Goal: Communication & Community: Connect with others

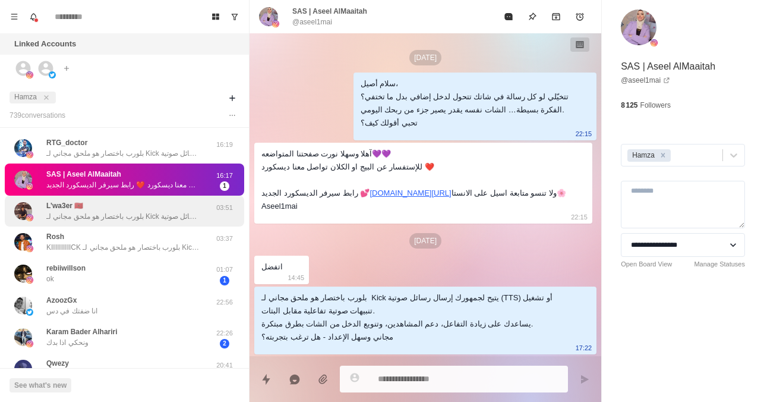
scroll to position [706, 0]
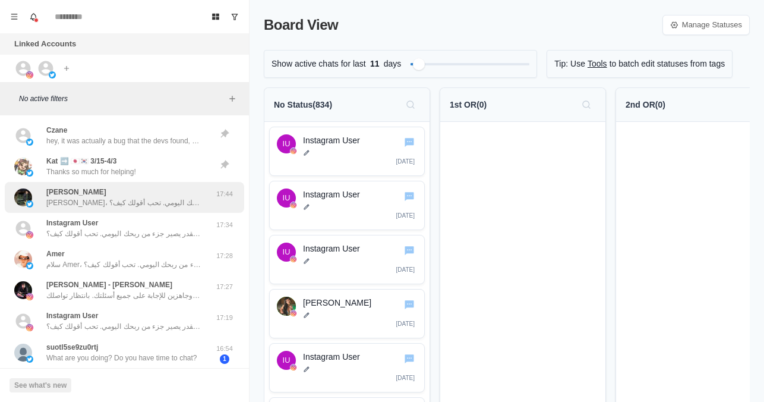
click at [117, 207] on p "[PERSON_NAME]، تتخيّل لو كل رسالة في شاتك تتحول لدخل إضافي بدل ما تختفي؟ الفكرة…" at bounding box center [123, 202] width 154 height 11
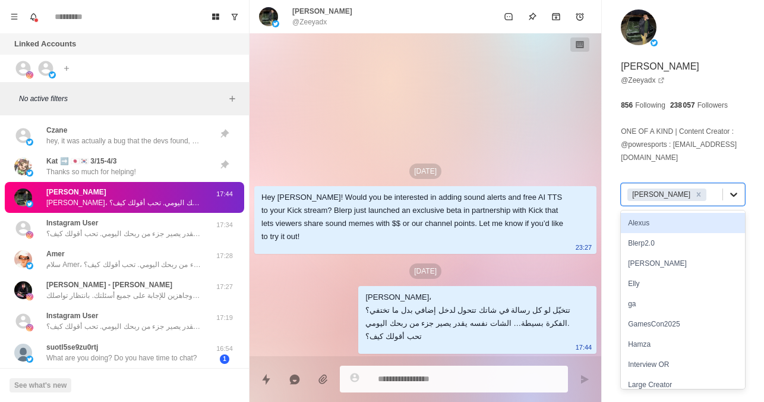
click at [728, 191] on icon at bounding box center [734, 194] width 12 height 12
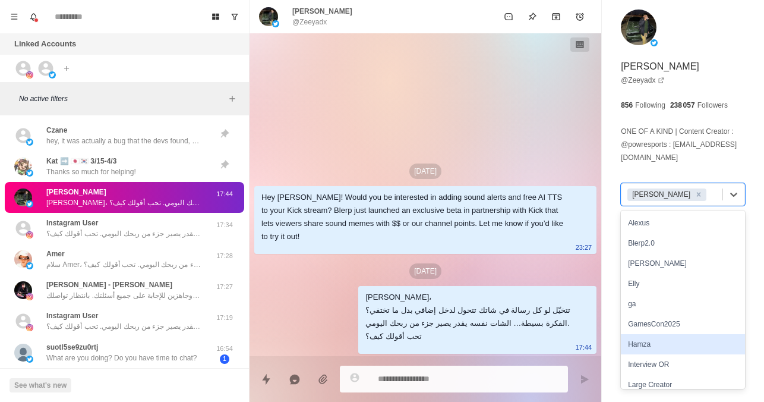
click at [651, 342] on div "Hamza" at bounding box center [683, 344] width 124 height 20
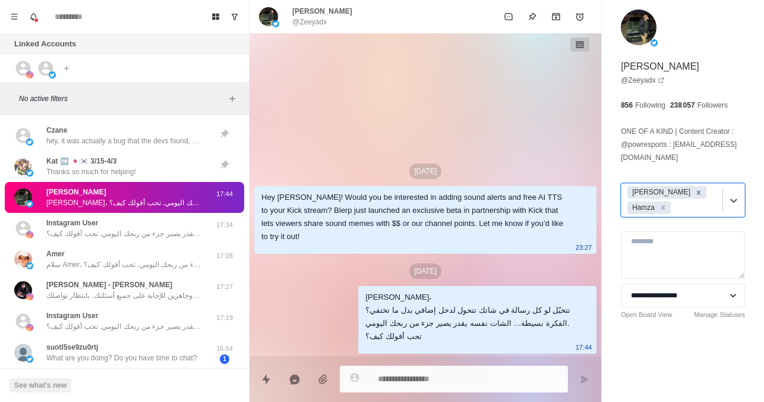
click at [695, 192] on icon "Remove Jayson" at bounding box center [699, 192] width 8 height 8
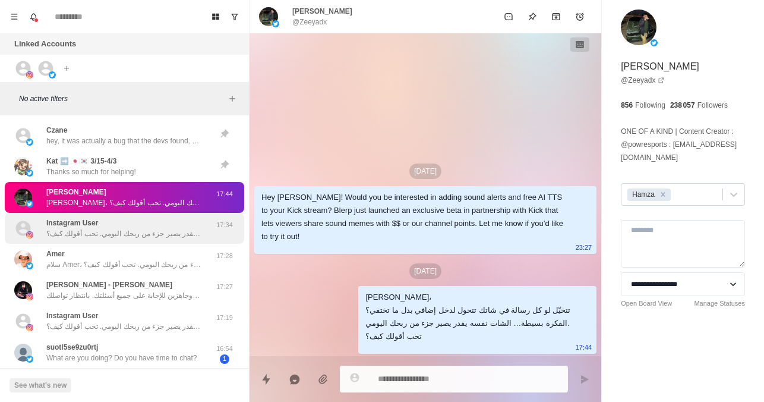
click at [135, 225] on div "Instagram User سلام نينجا، تتخيّل لو كل رسالة في شاتك تتحول لدخل إضافي بدل ما ت…" at bounding box center [123, 227] width 154 height 21
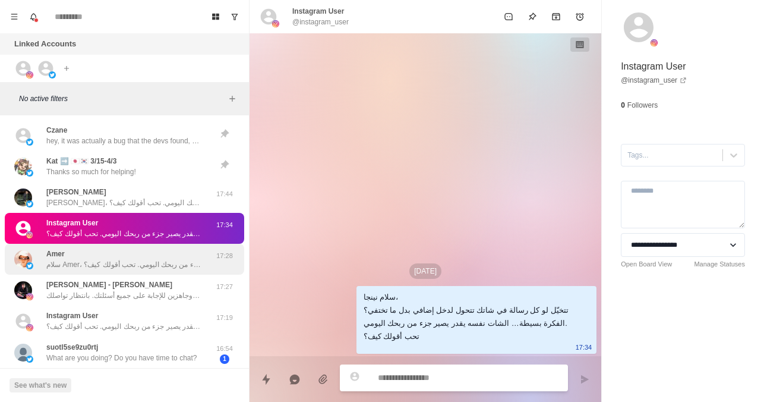
click at [131, 263] on p "سلام Amer، تتخيّل لو كل رسالة في شاتك تتحول لدخل إضافي بدل ما تختفي؟ الفكرة بسي…" at bounding box center [123, 264] width 154 height 11
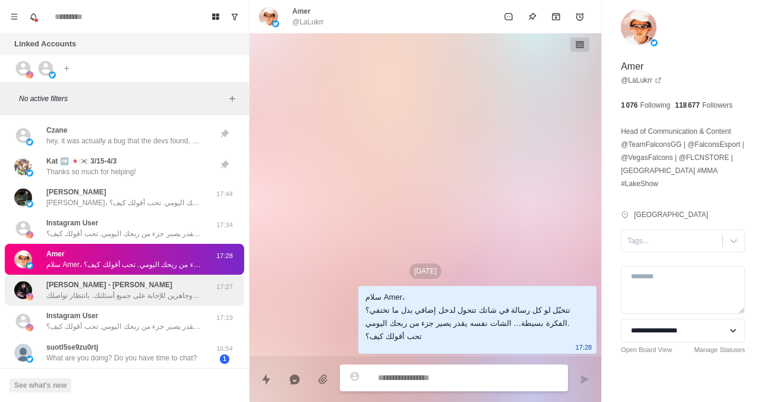
click at [168, 284] on div "Belal Tarek - [PERSON_NAME] أذكرك لو الرسالة سابقة فاتتك و نحن دائمًا في خدمتك …" at bounding box center [123, 289] width 154 height 21
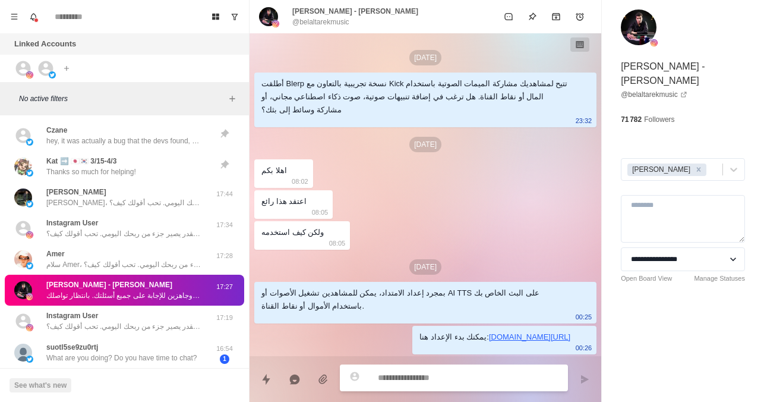
scroll to position [105, 0]
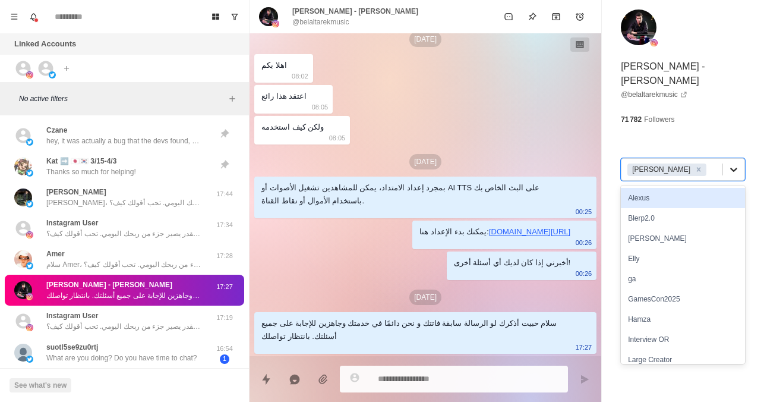
click at [728, 163] on icon at bounding box center [734, 169] width 12 height 12
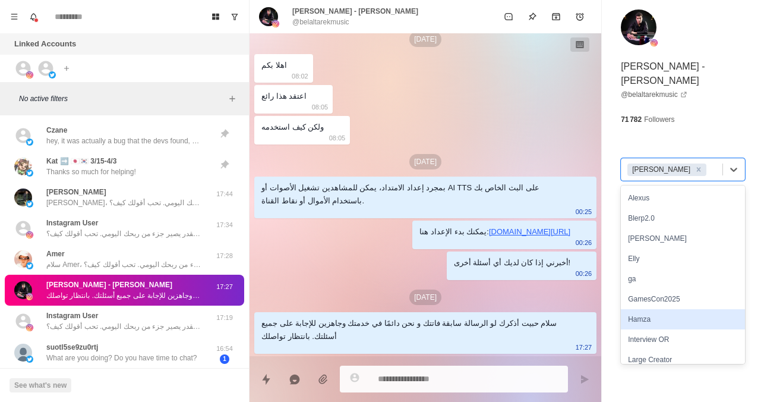
click at [633, 309] on div "Hamza" at bounding box center [683, 319] width 124 height 20
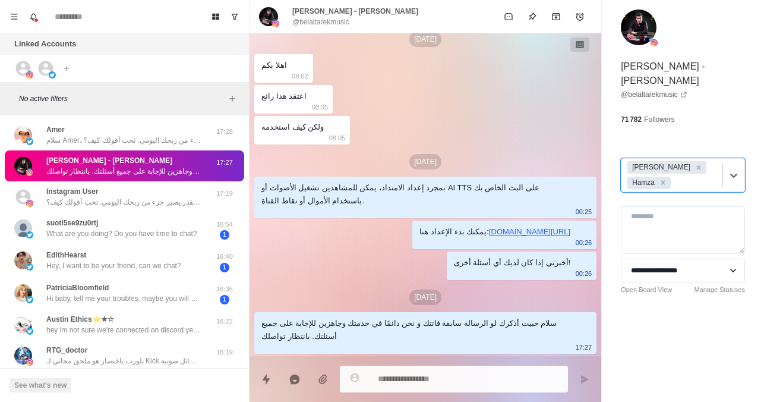
scroll to position [134, 0]
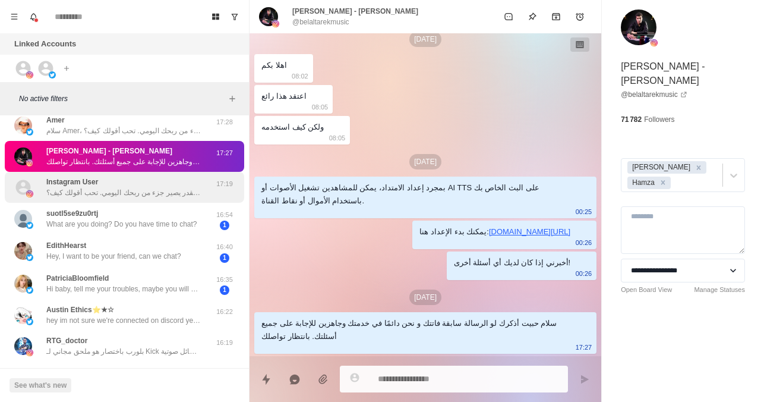
click at [150, 192] on p "سلام البعبع، تتخيّل لو كل رسالة في شاتك تتحول لدخل إضافي بدل ما تختفي؟ الفكرة ب…" at bounding box center [123, 192] width 154 height 11
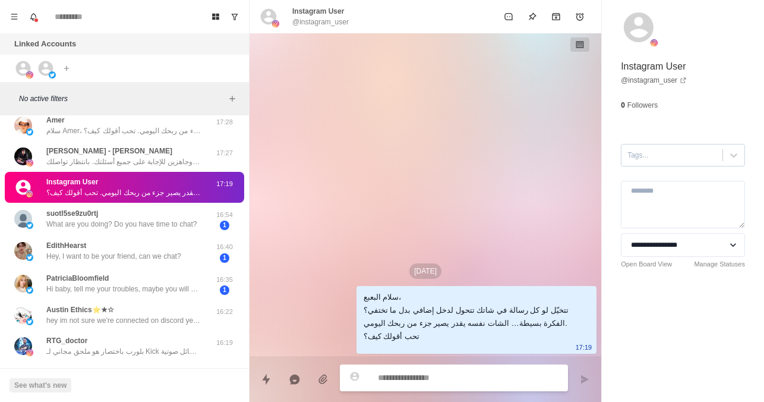
click at [645, 159] on div at bounding box center [671, 155] width 89 height 13
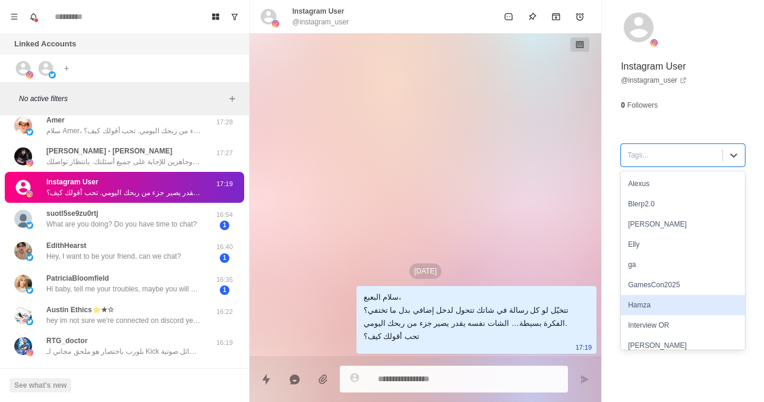
click at [660, 296] on div "Hamza" at bounding box center [683, 305] width 124 height 20
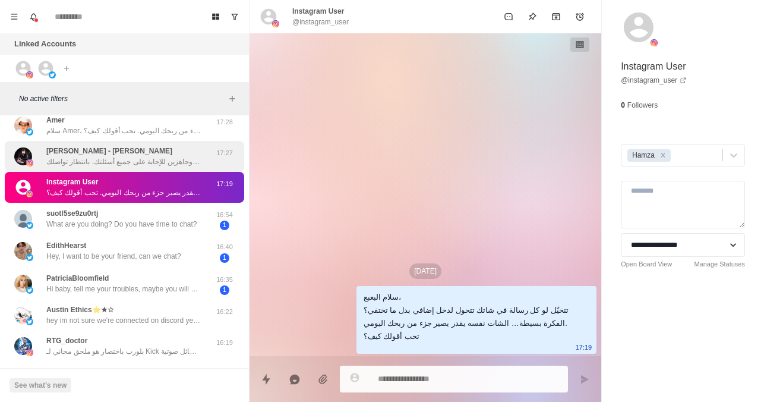
click at [138, 146] on div "Belal Tarek - [PERSON_NAME] أذكرك لو الرسالة سابقة فاتتك و نحن دائمًا في خدمتك …" at bounding box center [123, 156] width 154 height 21
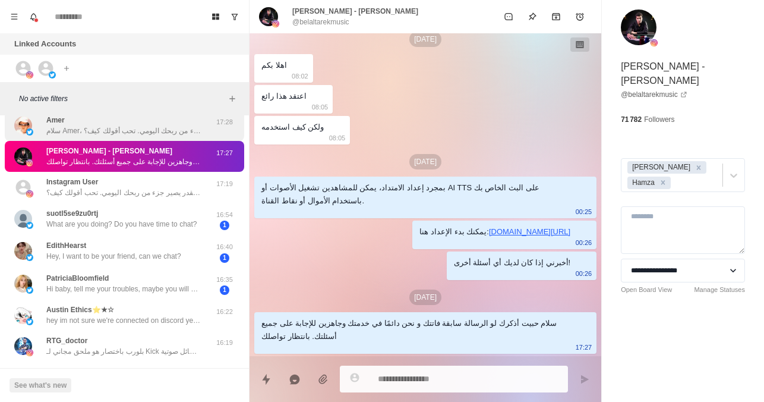
click at [143, 132] on p "سلام Amer، تتخيّل لو كل رسالة في شاتك تتحول لدخل إضافي بدل ما تختفي؟ الفكرة بسي…" at bounding box center [123, 130] width 154 height 11
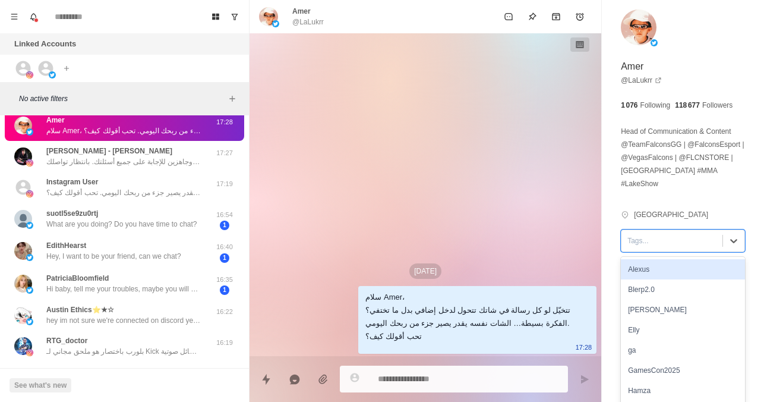
click at [674, 236] on div "Tags..." at bounding box center [671, 241] width 101 height 18
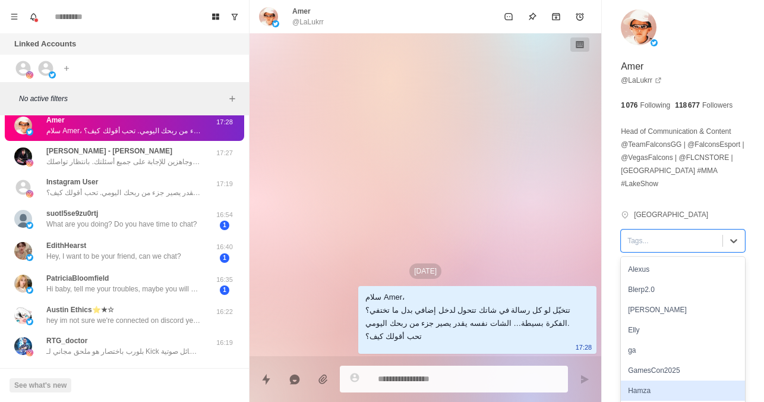
click at [640, 380] on div "Hamza" at bounding box center [683, 390] width 124 height 20
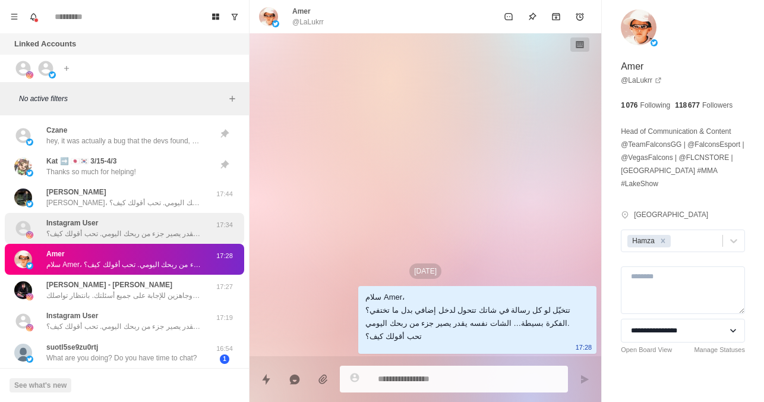
click at [115, 232] on p "سلام نينجا، تتخيّل لو كل رسالة في شاتك تتحول لدخل إضافي بدل ما تختفي؟ الفكرة بس…" at bounding box center [123, 233] width 154 height 11
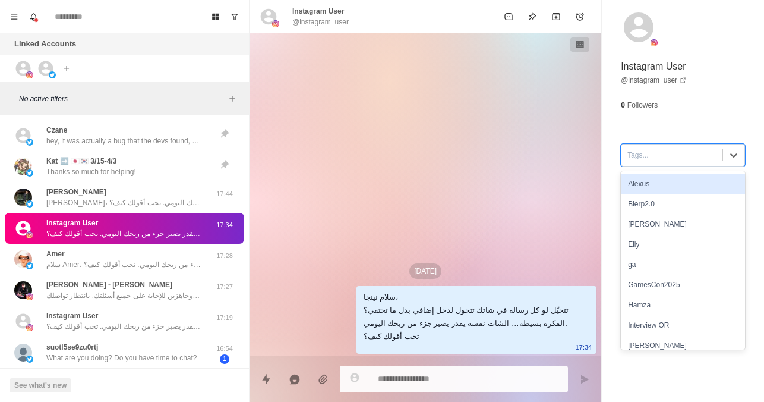
click at [664, 161] on div at bounding box center [671, 155] width 89 height 13
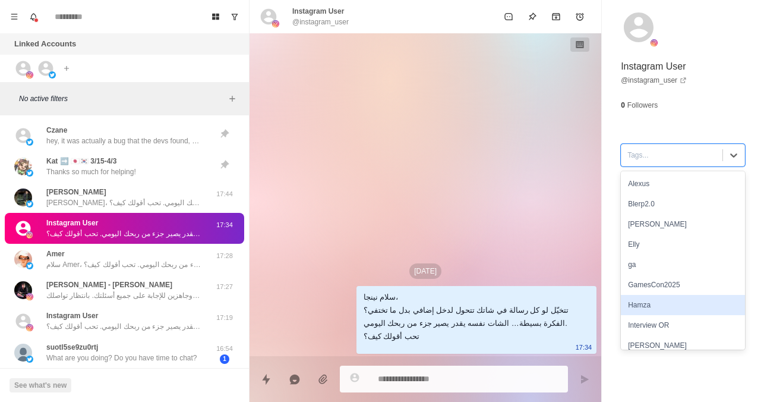
click at [635, 301] on div "Hamza" at bounding box center [683, 305] width 124 height 20
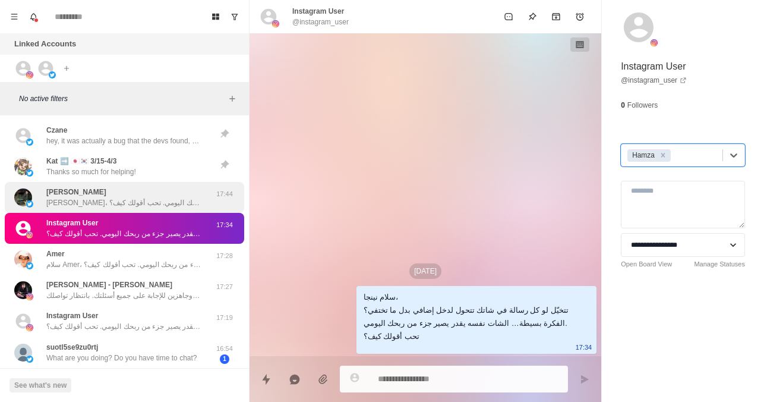
click at [89, 191] on div "[PERSON_NAME] [PERSON_NAME]، تتخيّل لو كل رسالة في شاتك تتحول لدخل إضافي بدل ما…" at bounding box center [123, 197] width 154 height 21
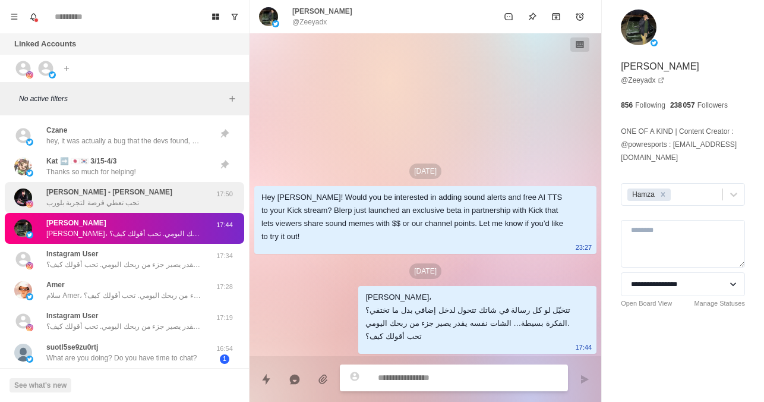
click at [156, 188] on div "Belal Tarek - [PERSON_NAME] تحب تعطي فرصة لتجربة بلورب" at bounding box center [111, 197] width 195 height 21
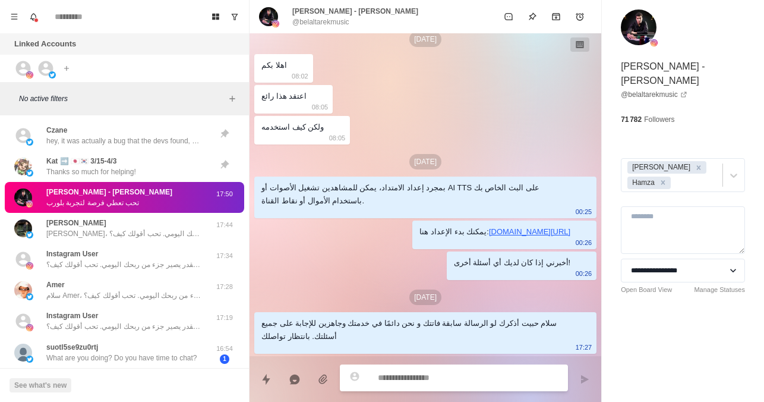
scroll to position [198, 0]
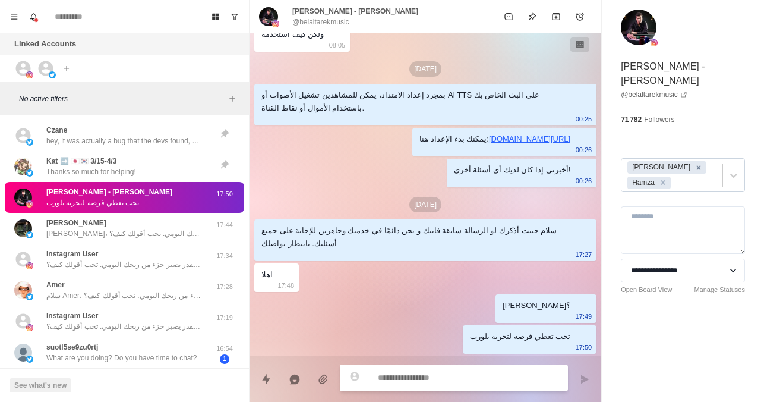
click at [697, 165] on icon "Remove Jayson" at bounding box center [699, 167] width 4 height 4
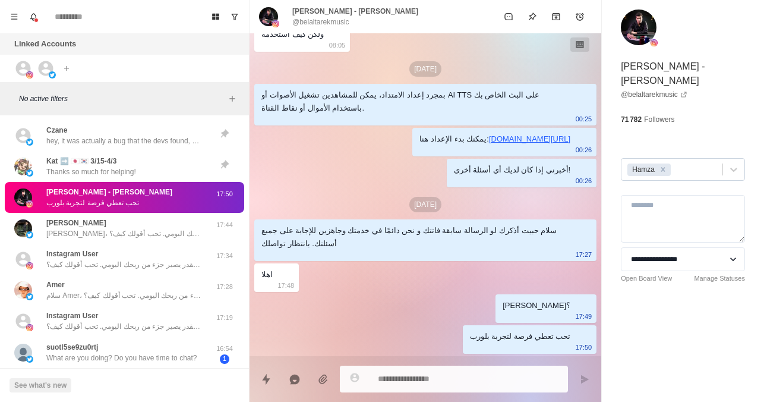
click at [720, 392] on div "**********" at bounding box center [683, 201] width 162 height 402
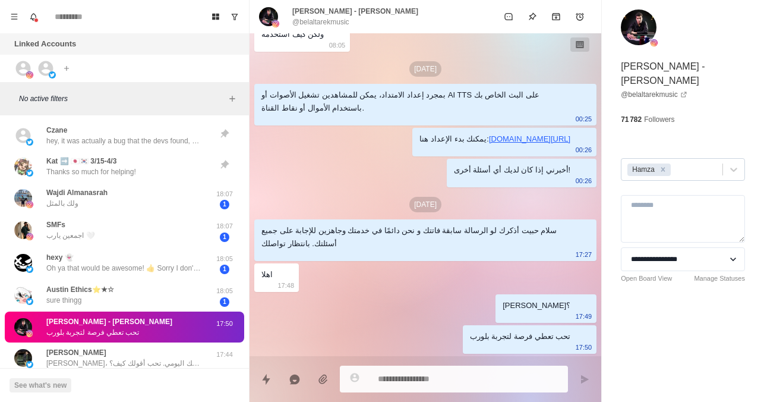
type textarea "*"
